Goal: Task Accomplishment & Management: Manage account settings

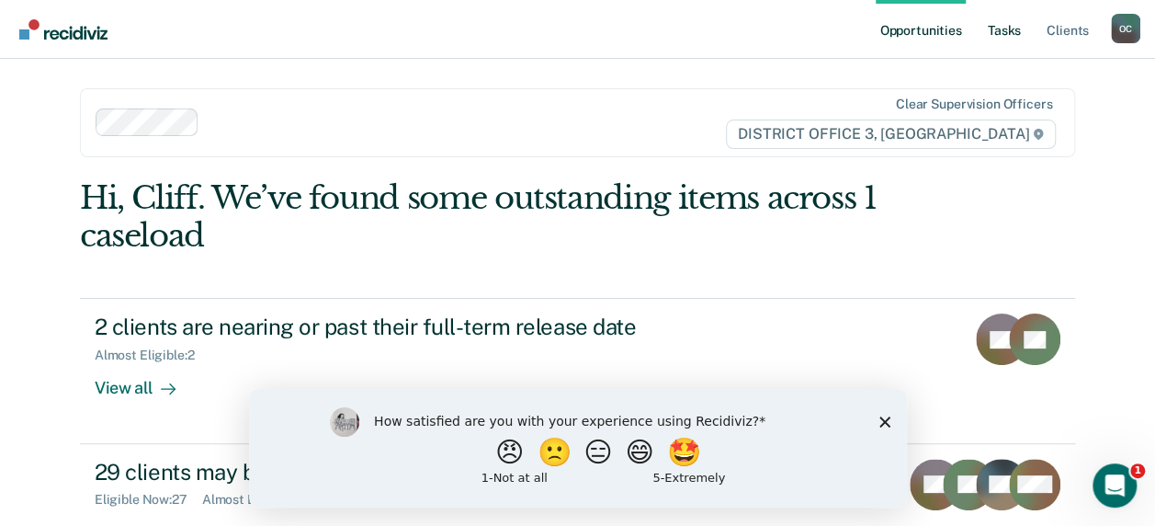
click at [1006, 29] on link "Tasks" at bounding box center [1004, 29] width 40 height 59
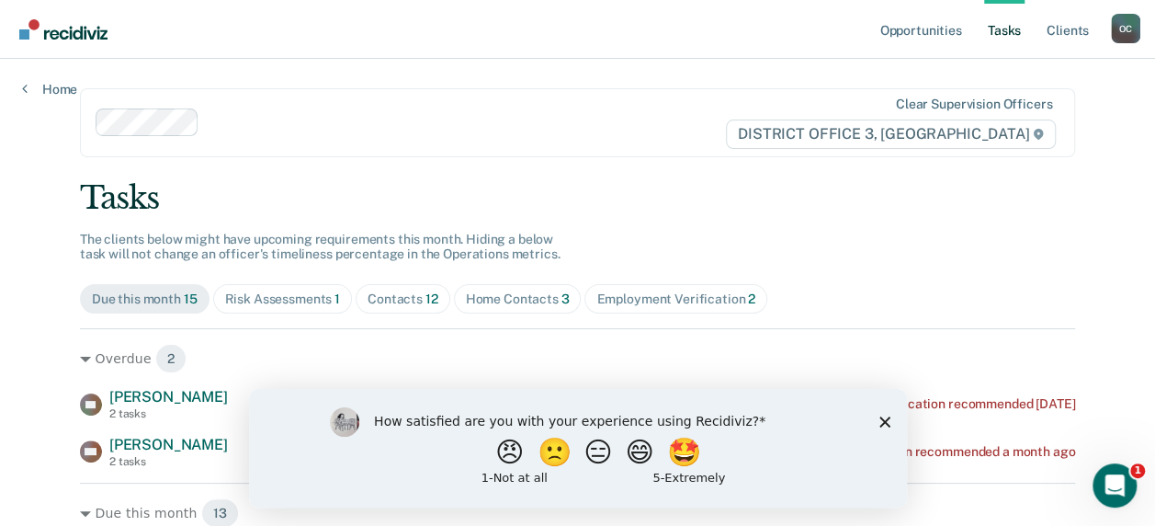
click at [881, 420] on icon "Close survey" at bounding box center [884, 420] width 11 height 11
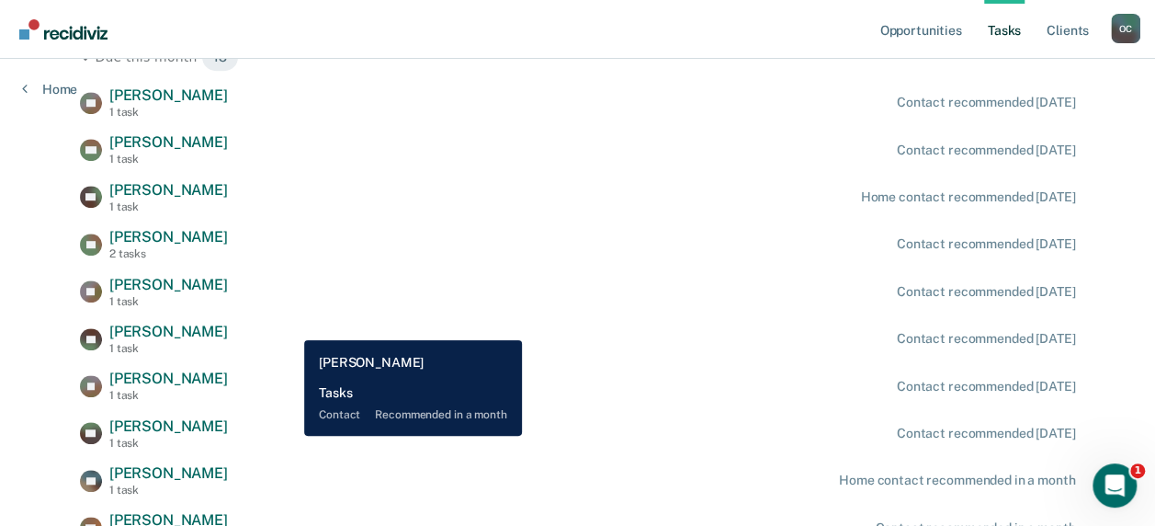
scroll to position [413, 0]
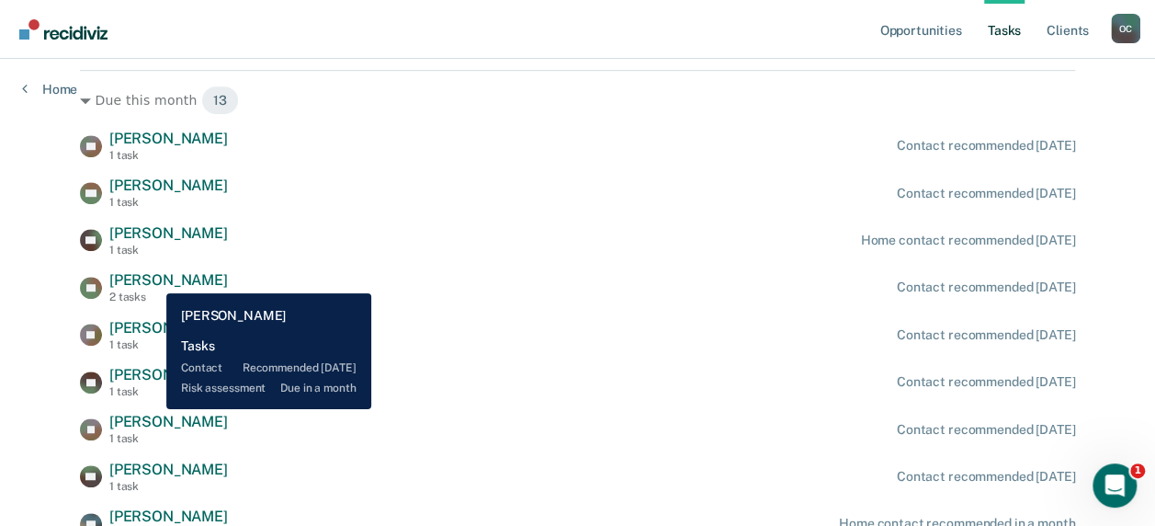
click at [153, 279] on span "[PERSON_NAME]" at bounding box center [168, 279] width 119 height 17
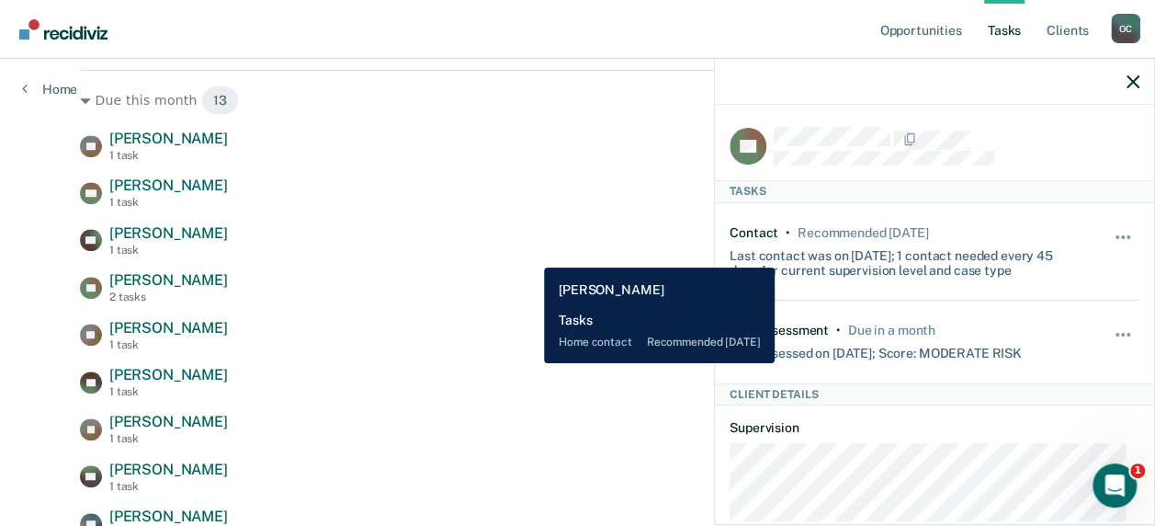
scroll to position [505, 0]
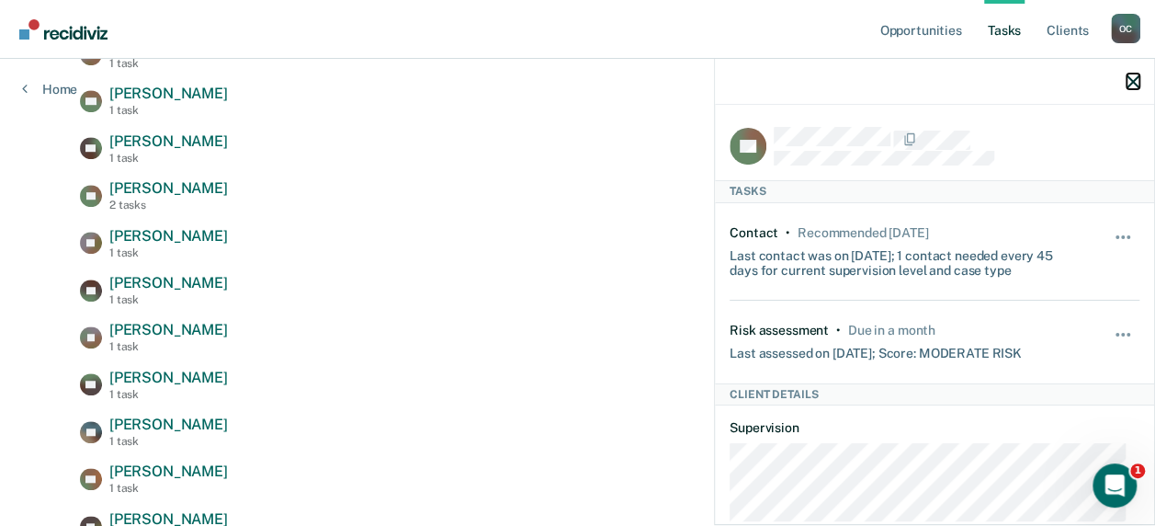
click at [1133, 81] on icon "button" at bounding box center [1133, 81] width 13 height 13
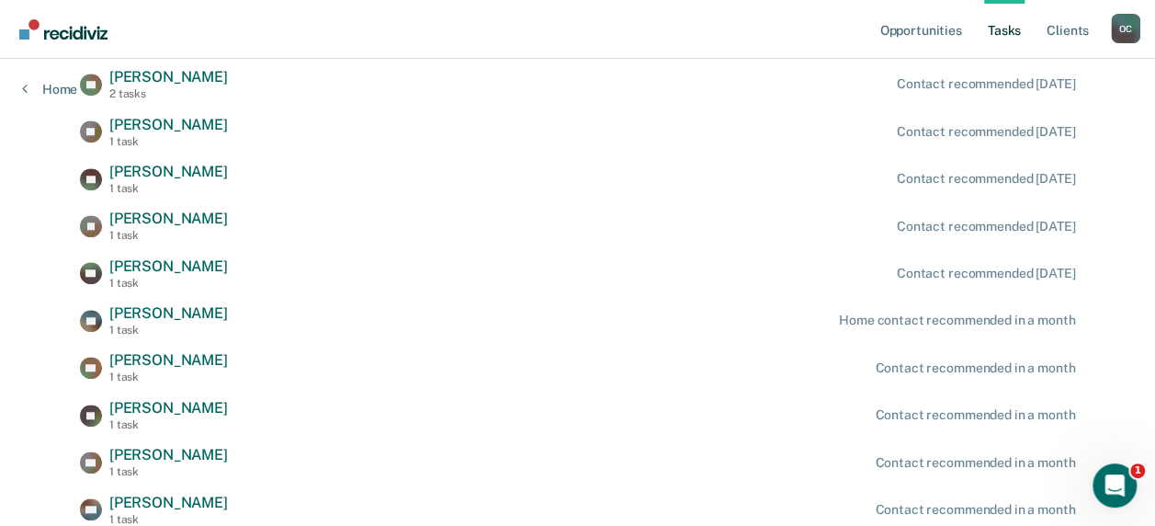
scroll to position [688, 0]
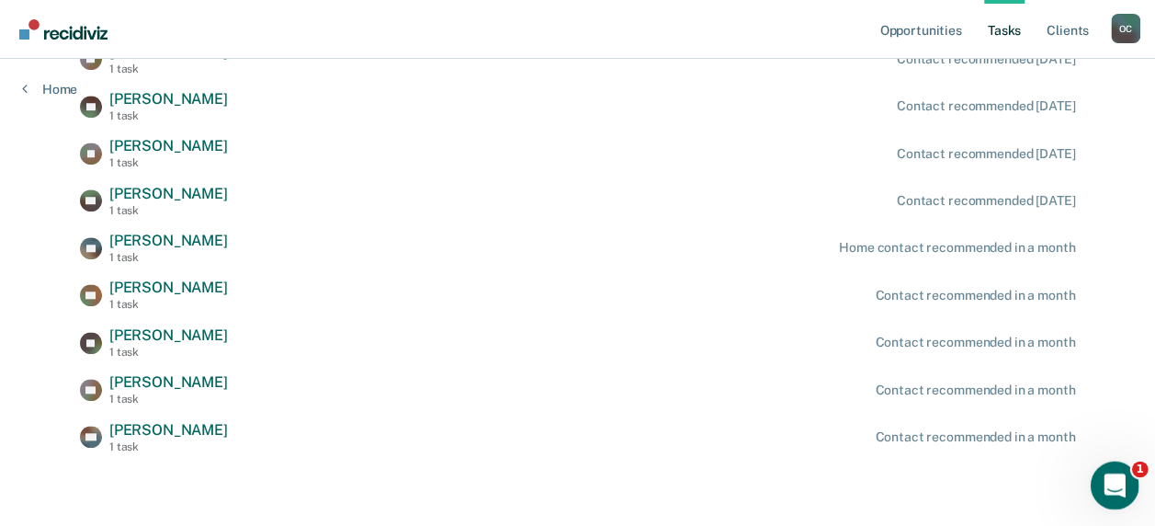
click at [1126, 483] on icon "Open Intercom Messenger" at bounding box center [1112, 483] width 30 height 30
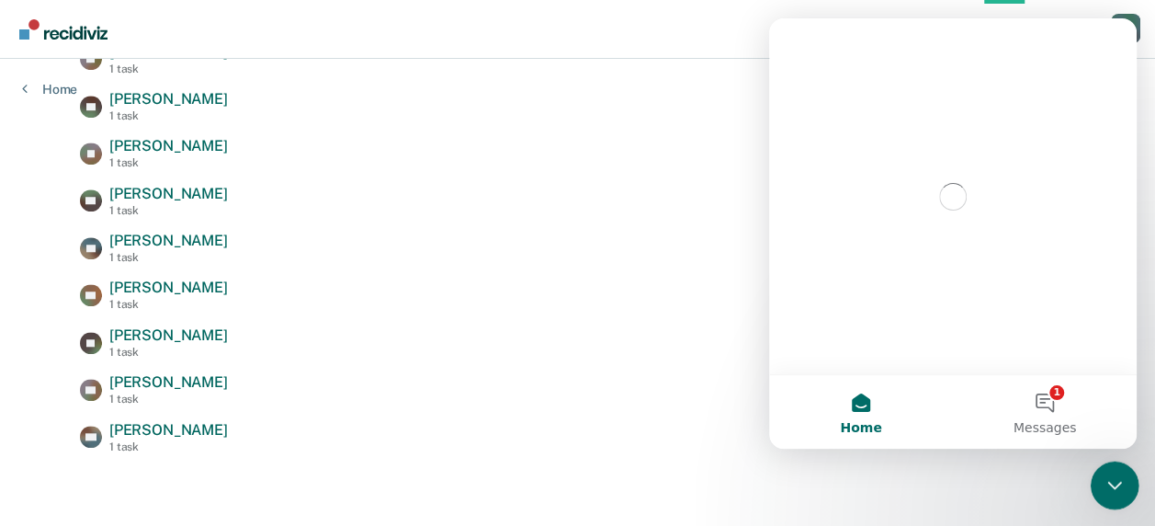
scroll to position [0, 0]
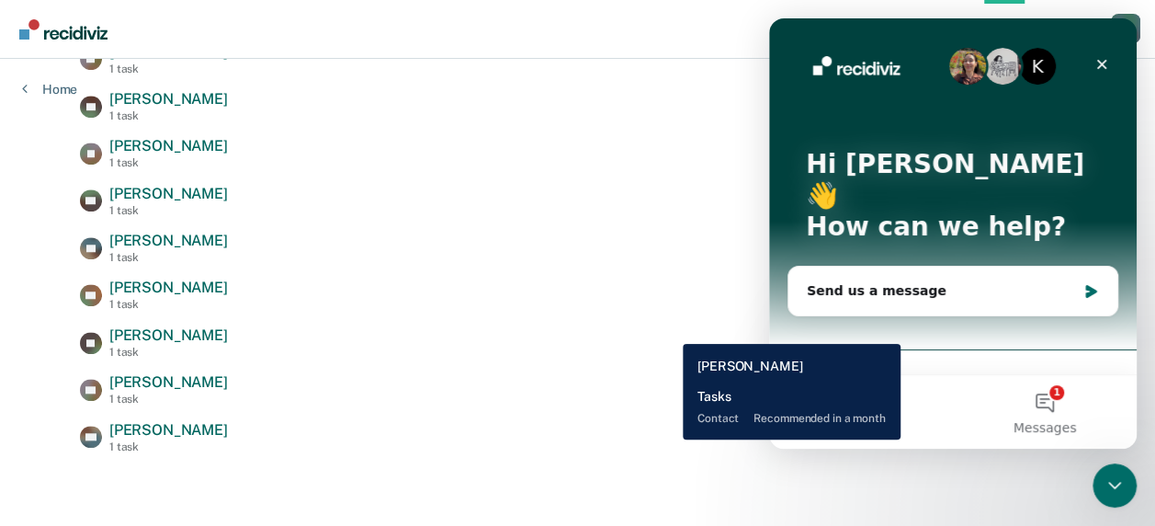
click at [669, 329] on div "[PERSON_NAME] 1 task Contact recommended in a month" at bounding box center [577, 342] width 995 height 32
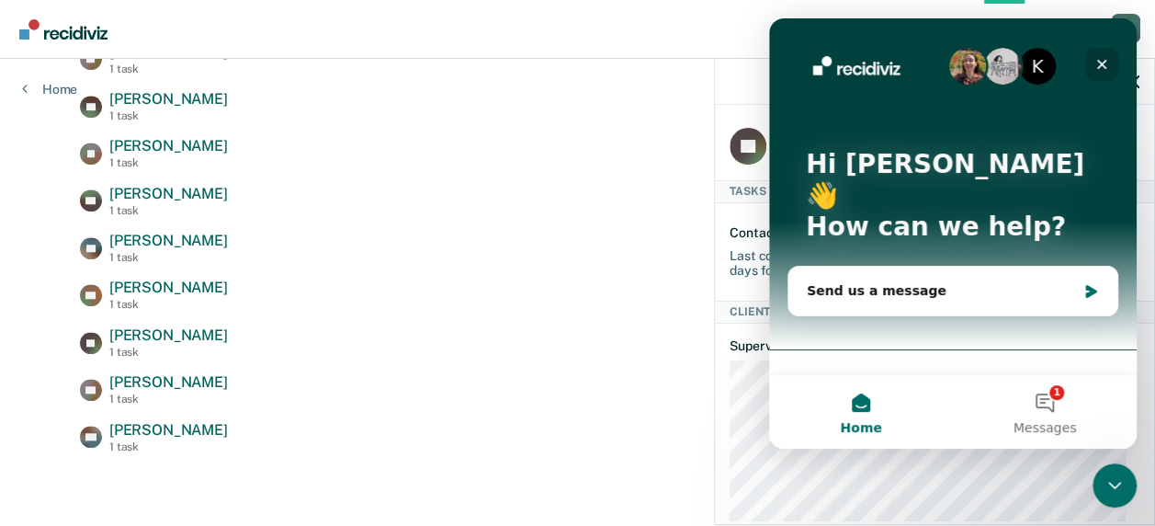
click at [1104, 62] on icon "Close" at bounding box center [1102, 65] width 10 height 10
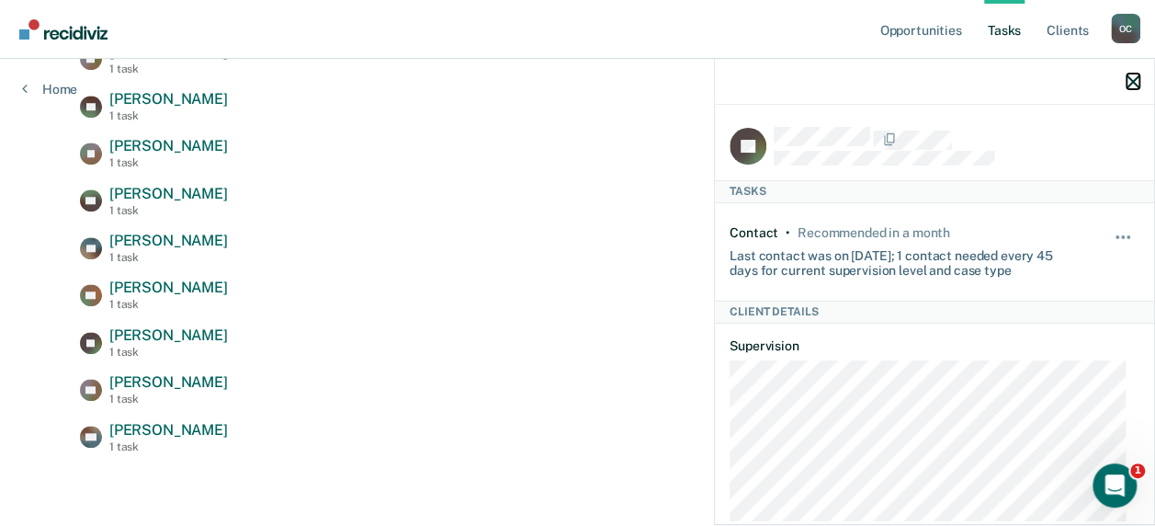
click at [1131, 81] on icon "button" at bounding box center [1133, 81] width 13 height 13
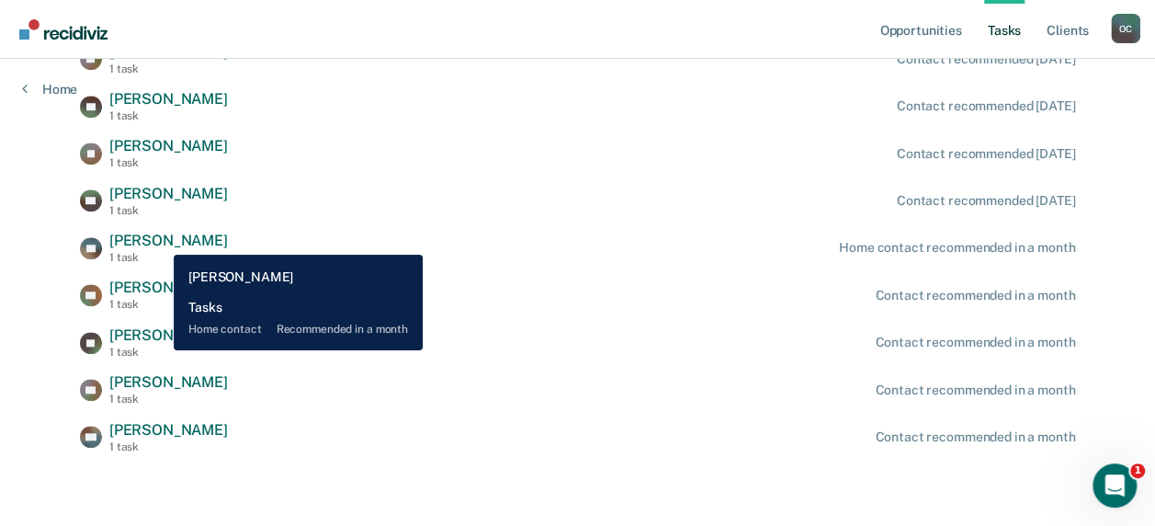
click at [160, 241] on span "[PERSON_NAME]" at bounding box center [168, 240] width 119 height 17
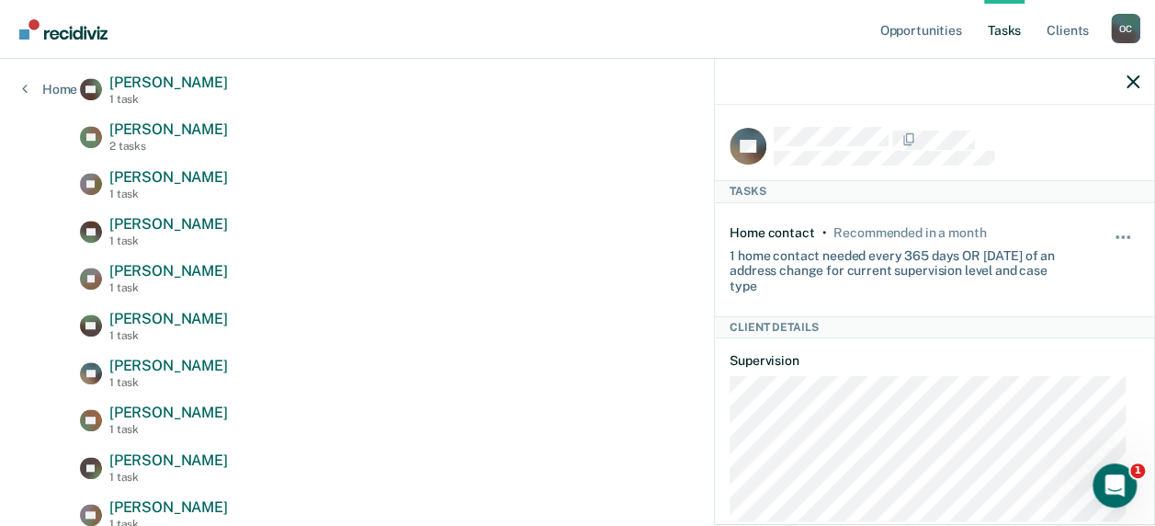
scroll to position [321, 0]
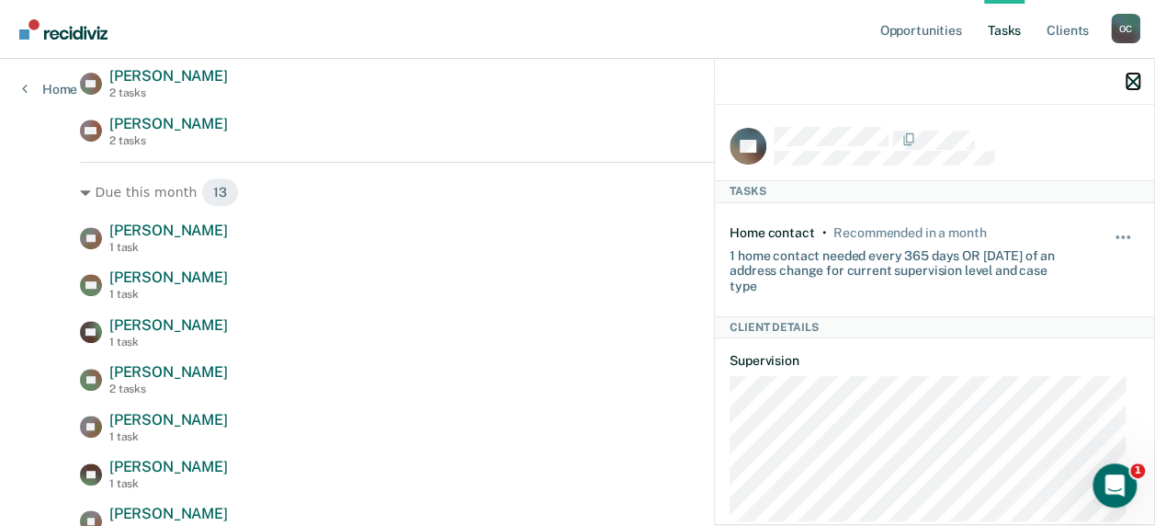
click at [1129, 79] on icon "button" at bounding box center [1133, 81] width 13 height 13
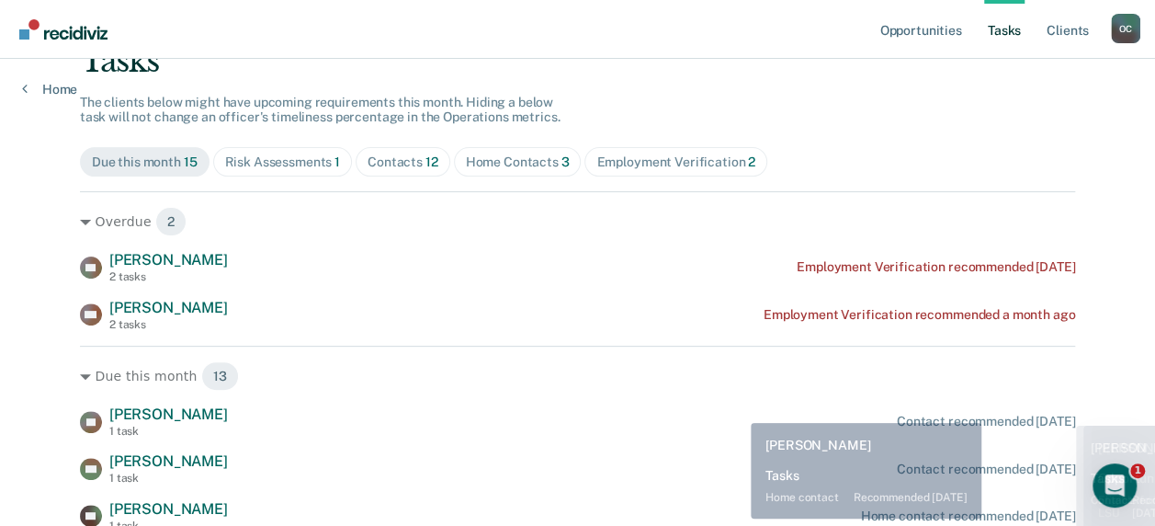
scroll to position [0, 0]
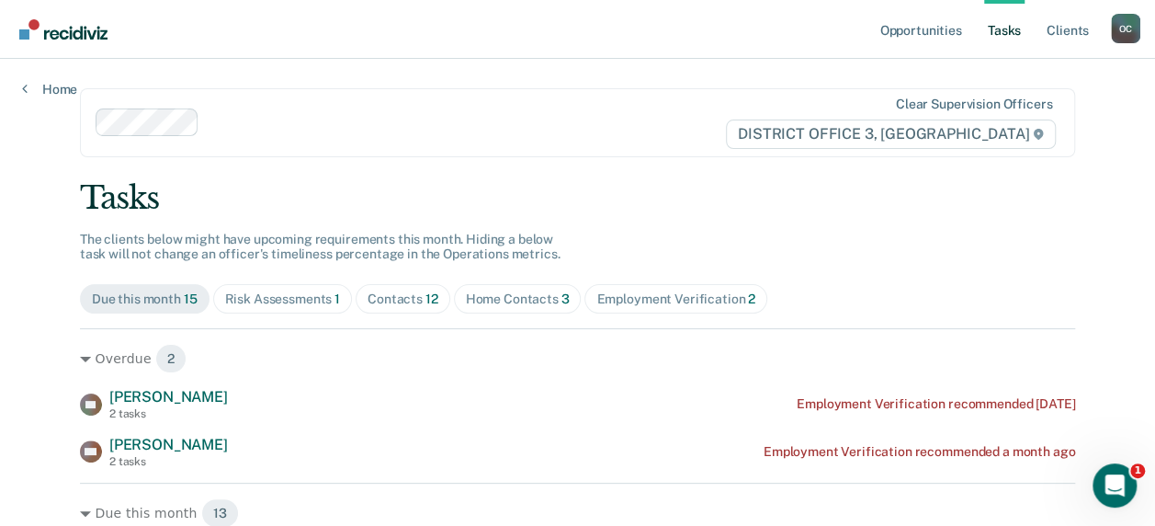
click at [489, 296] on div "Home Contacts 3" at bounding box center [518, 299] width 104 height 16
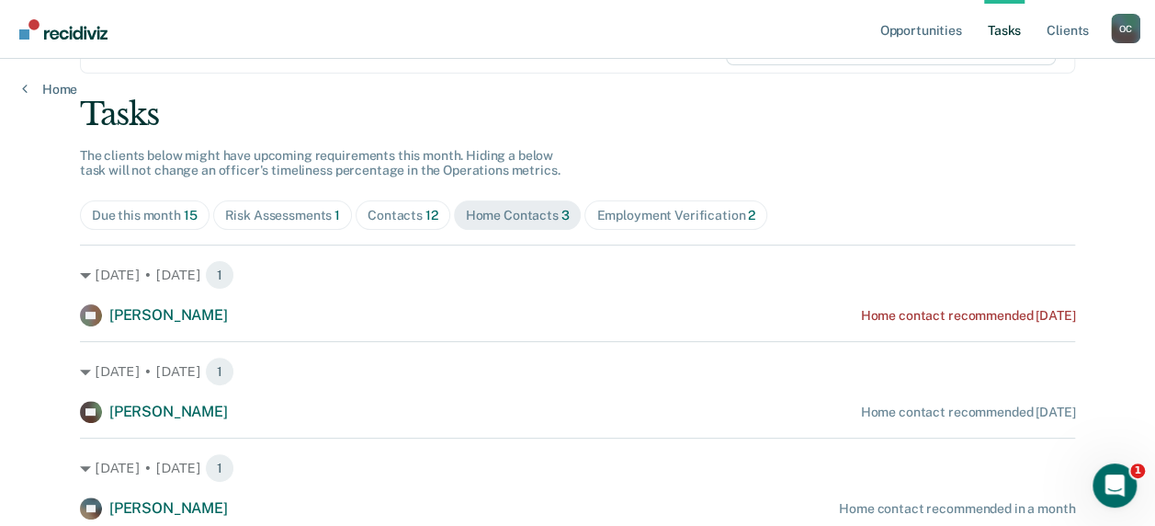
scroll to position [150, 0]
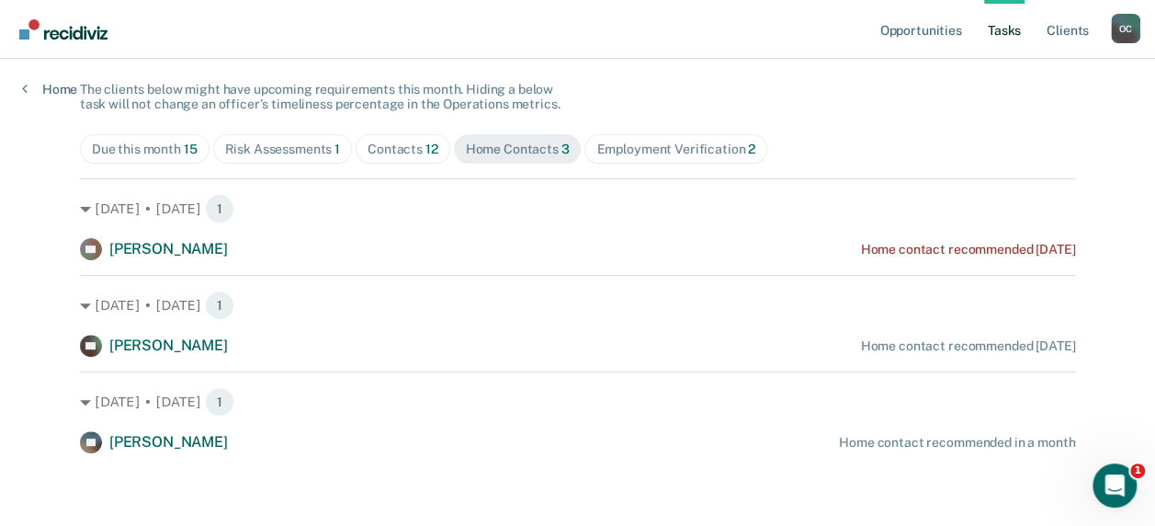
click at [266, 147] on div "Risk Assessments 1" at bounding box center [283, 150] width 116 height 16
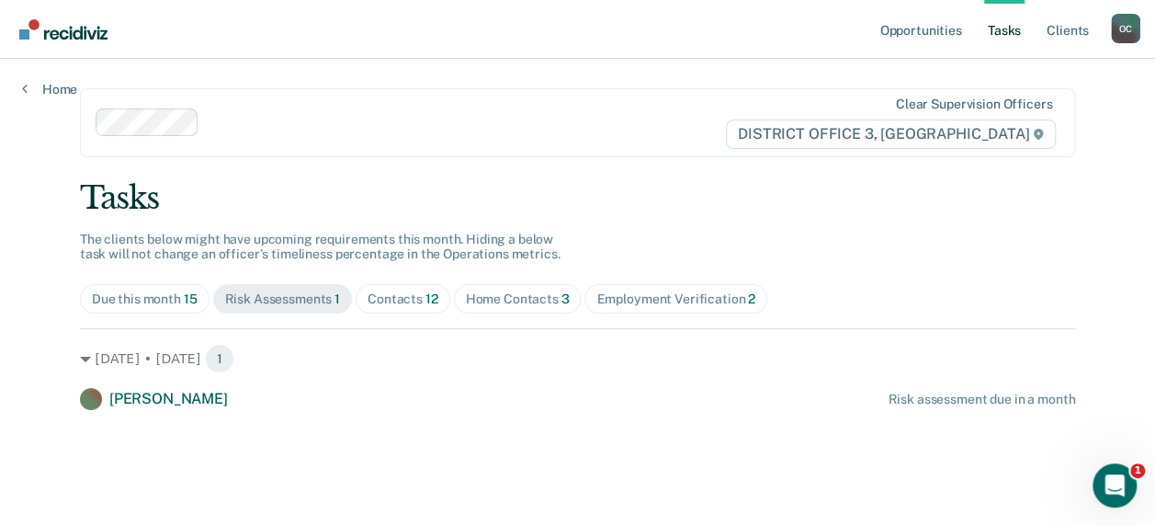
scroll to position [0, 0]
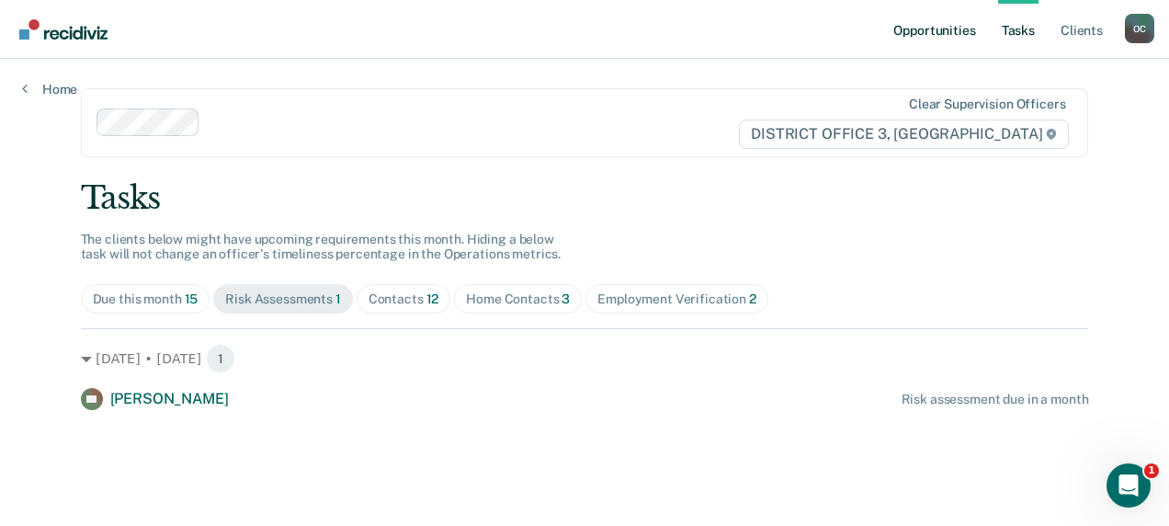
drag, startPoint x: 1021, startPoint y: 28, endPoint x: 978, endPoint y: 28, distance: 43.2
click at [1020, 29] on link "Tasks" at bounding box center [1018, 29] width 40 height 59
click at [1021, 31] on link "Tasks" at bounding box center [1018, 29] width 40 height 59
drag, startPoint x: 145, startPoint y: 296, endPoint x: 160, endPoint y: 292, distance: 15.2
click at [145, 294] on div "Due this month 15" at bounding box center [146, 299] width 106 height 16
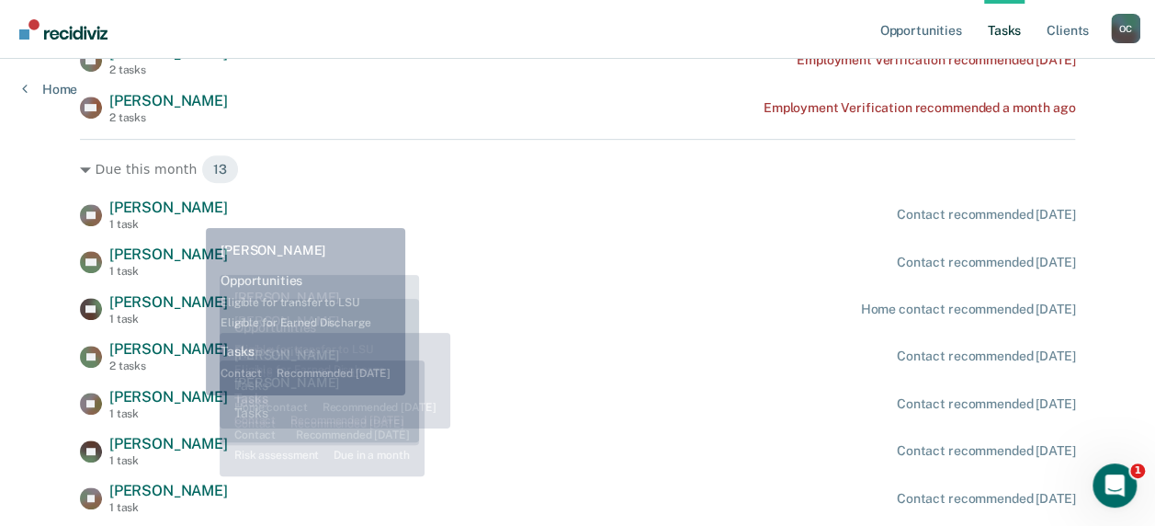
scroll to position [368, 0]
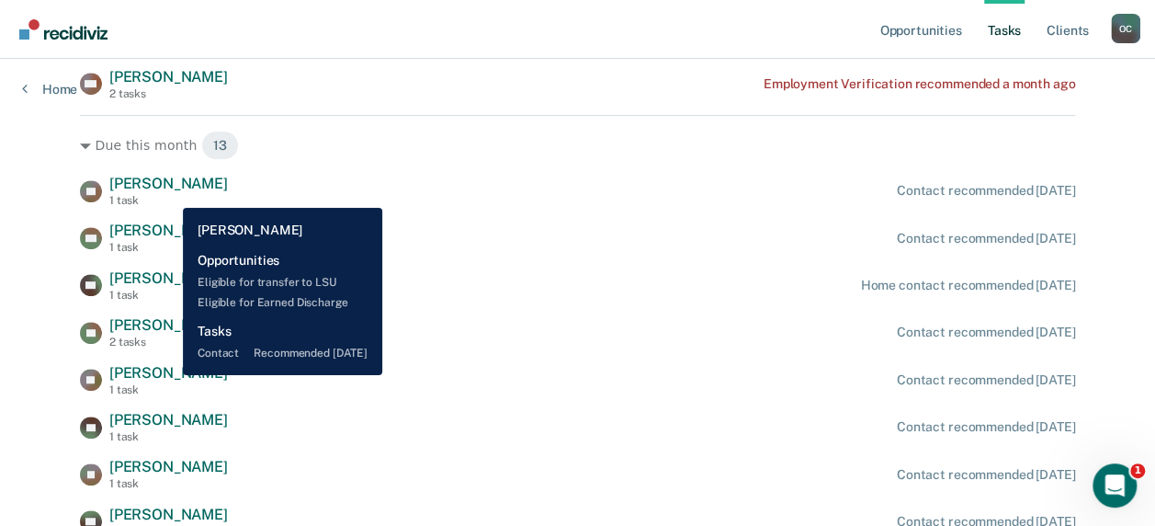
click at [169, 375] on span "[PERSON_NAME]" at bounding box center [168, 372] width 119 height 17
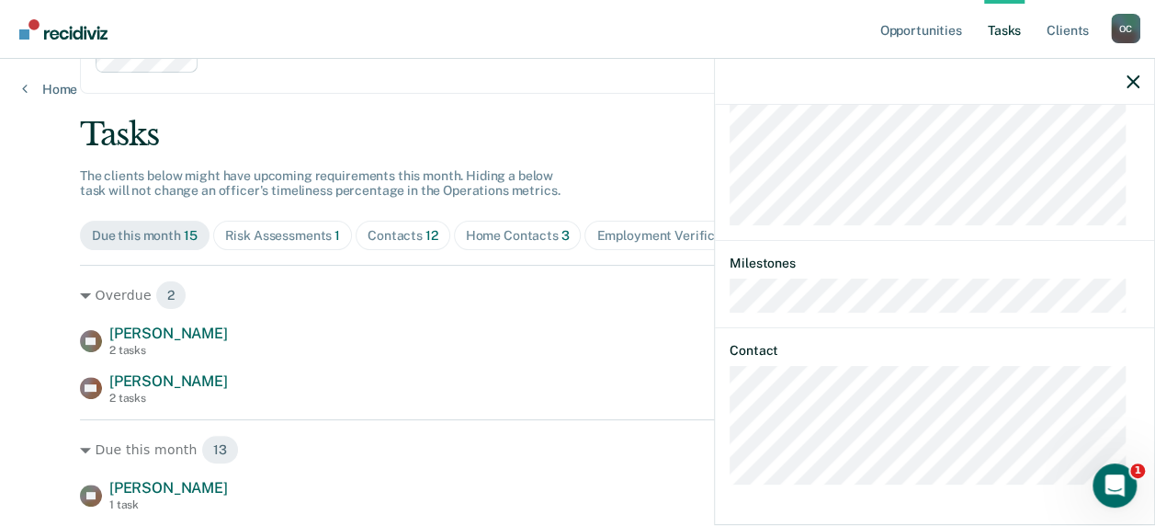
scroll to position [92, 0]
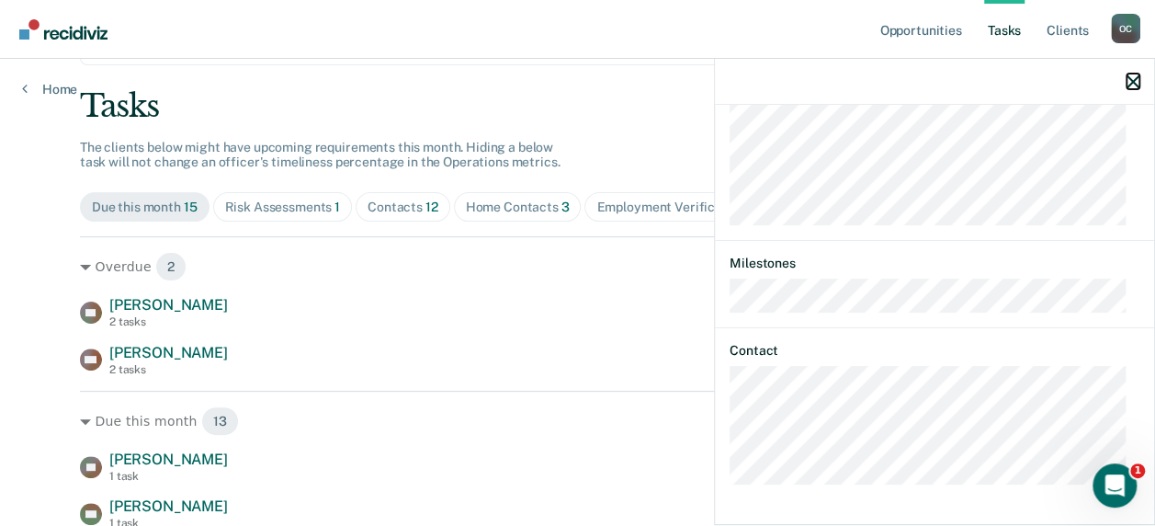
click at [1127, 79] on icon "button" at bounding box center [1133, 81] width 13 height 13
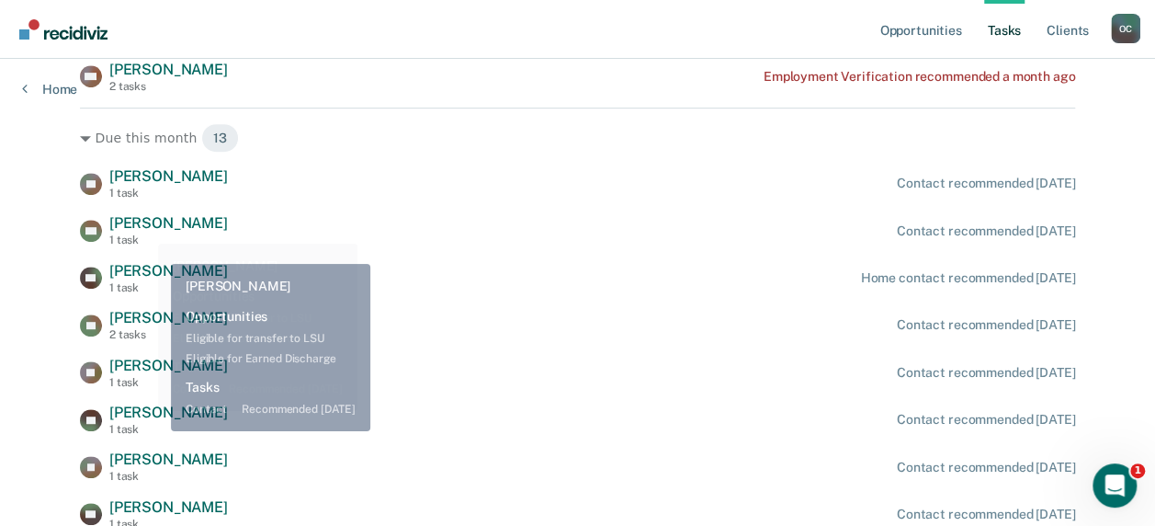
scroll to position [321, 0]
